Goal: Transaction & Acquisition: Subscribe to service/newsletter

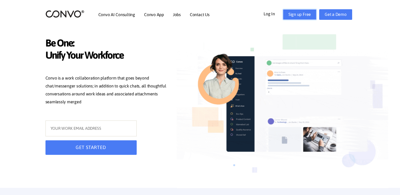
click at [298, 16] on link "Sign up Free" at bounding box center [300, 14] width 34 height 11
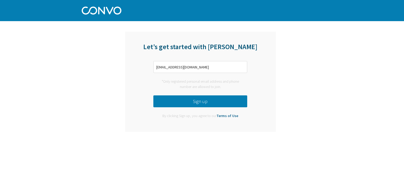
click at [206, 100] on button "Sign up" at bounding box center [200, 101] width 94 height 12
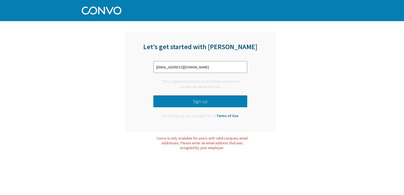
click at [213, 69] on input "rajdeepnowrozabad@gmail.com" at bounding box center [200, 67] width 94 height 12
type input "rajdeepnowrozabad@gmail.com"
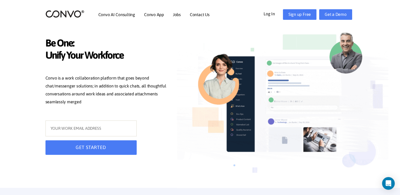
click at [271, 16] on link "Log In" at bounding box center [273, 13] width 19 height 8
